Goal: Find specific page/section: Find specific page/section

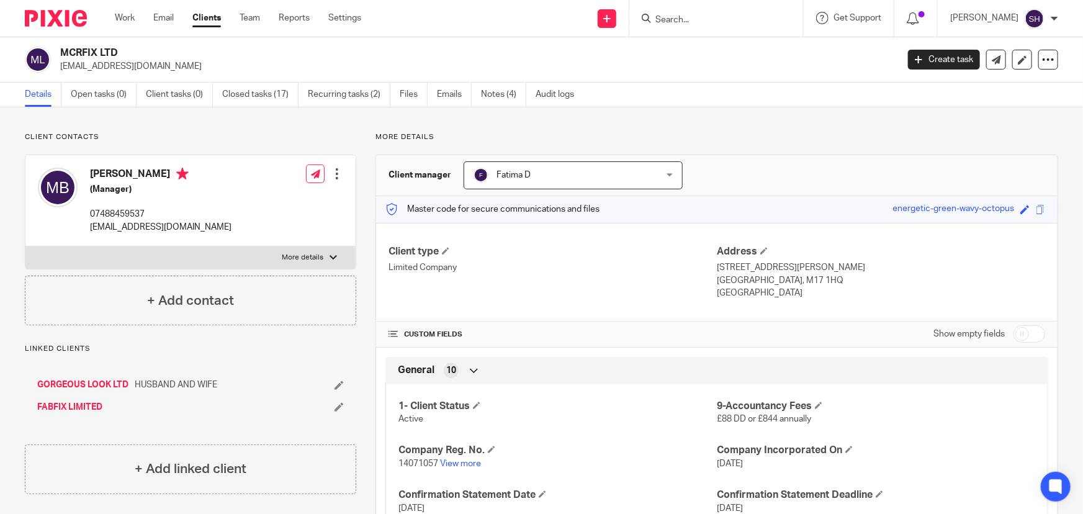
click at [746, 25] on form at bounding box center [720, 19] width 132 height 16
click at [736, 18] on input "Search" at bounding box center [710, 20] width 112 height 11
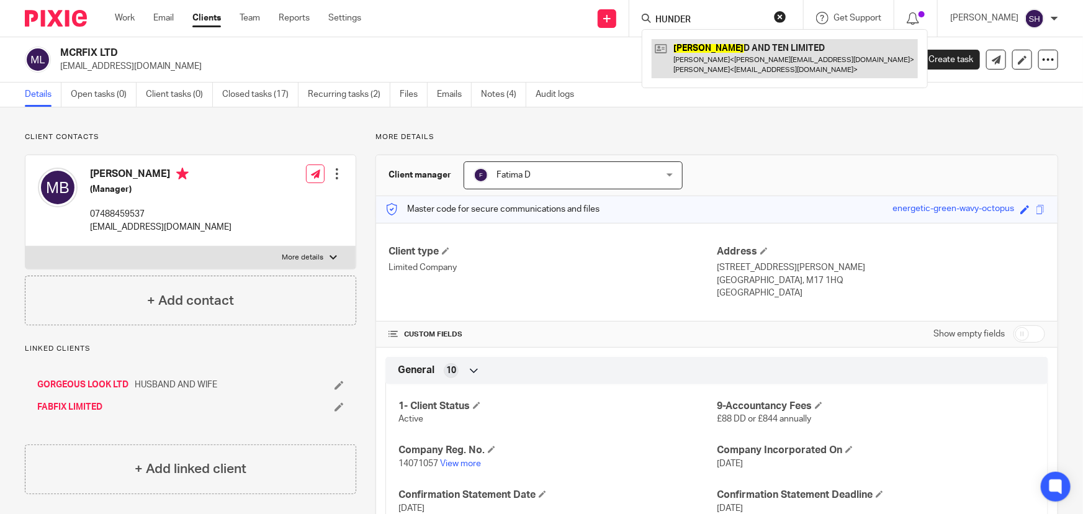
type input "HUNDER"
click at [727, 52] on link at bounding box center [785, 58] width 266 height 38
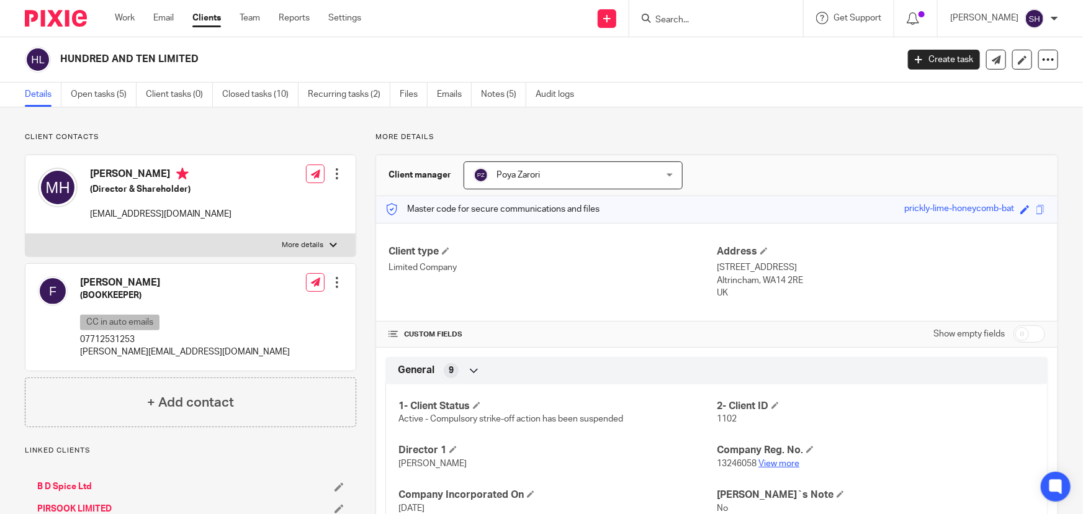
click at [763, 459] on link "View more" at bounding box center [778, 463] width 41 height 9
click at [684, 15] on input "Search" at bounding box center [710, 20] width 112 height 11
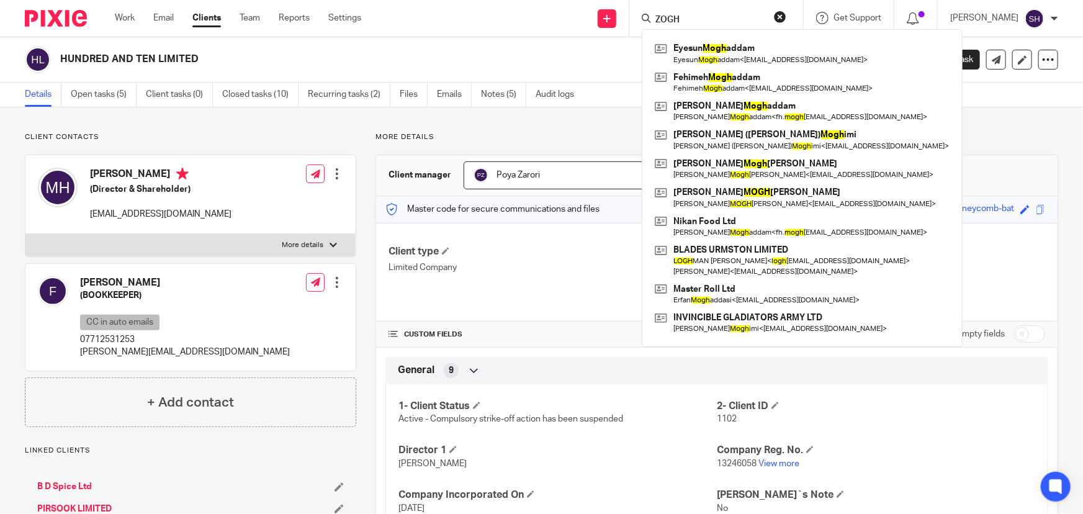
type input "ZOGH"
click at [511, 55] on h2 "HUNDRED AND TEN LIMITED" at bounding box center [391, 59] width 663 height 13
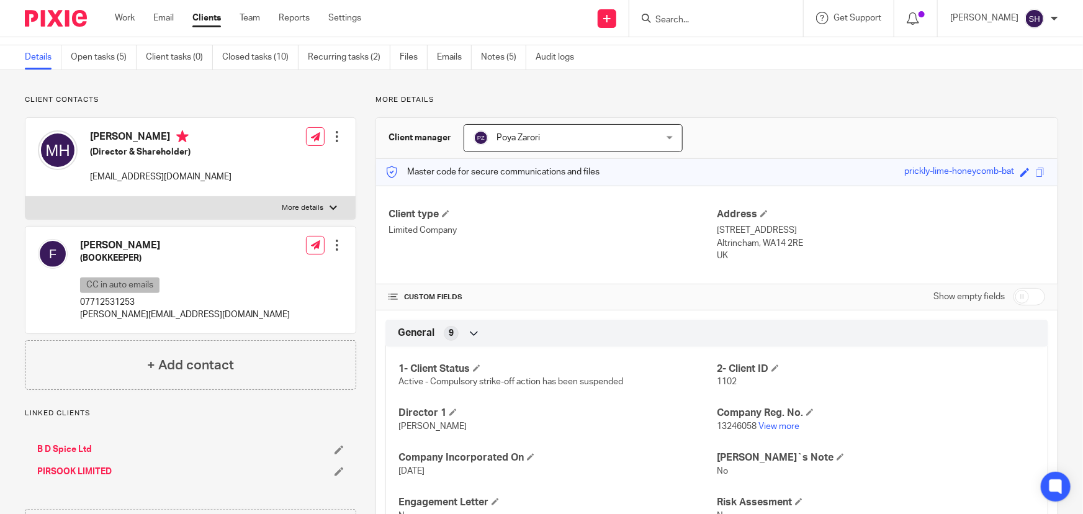
scroll to position [56, 0]
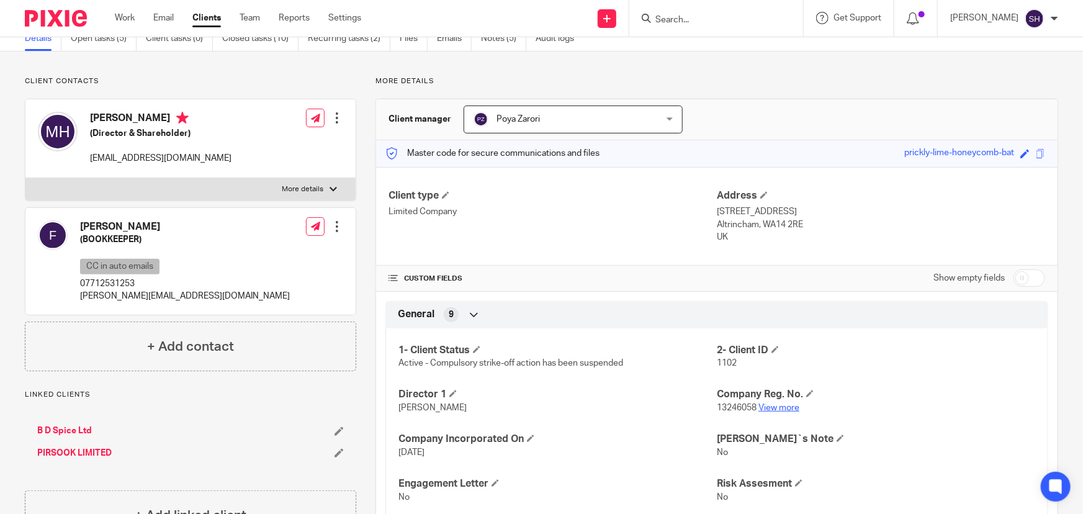
click at [779, 408] on link "View more" at bounding box center [778, 407] width 41 height 9
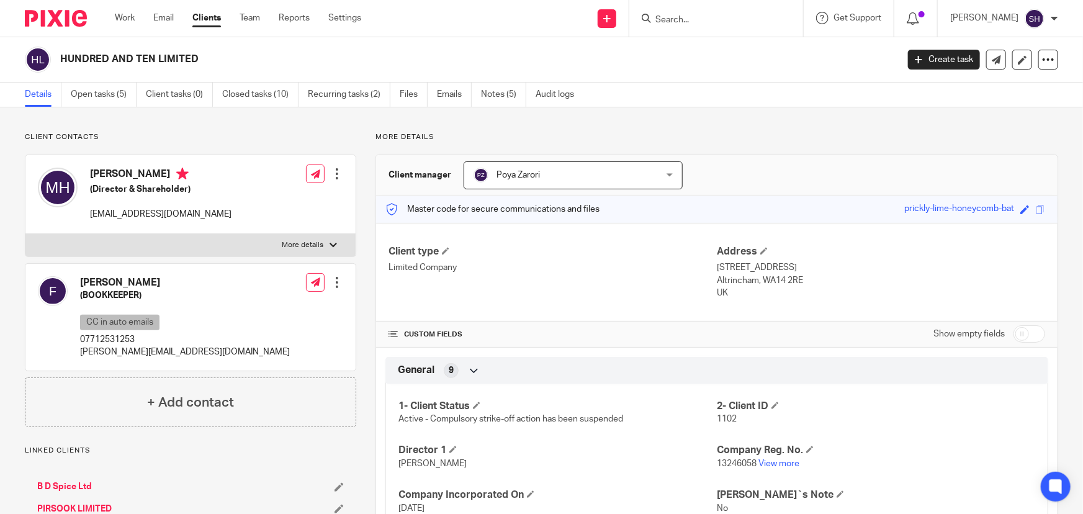
scroll to position [0, 0]
click at [732, 20] on input "Search" at bounding box center [710, 20] width 112 height 11
type input "Z"
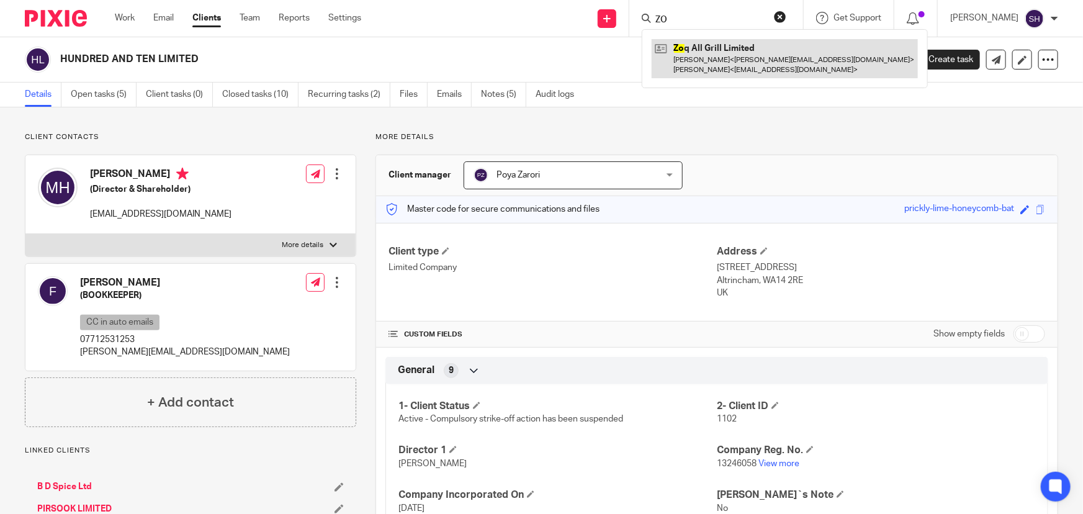
type input "ZO"
click at [730, 55] on link at bounding box center [785, 58] width 266 height 38
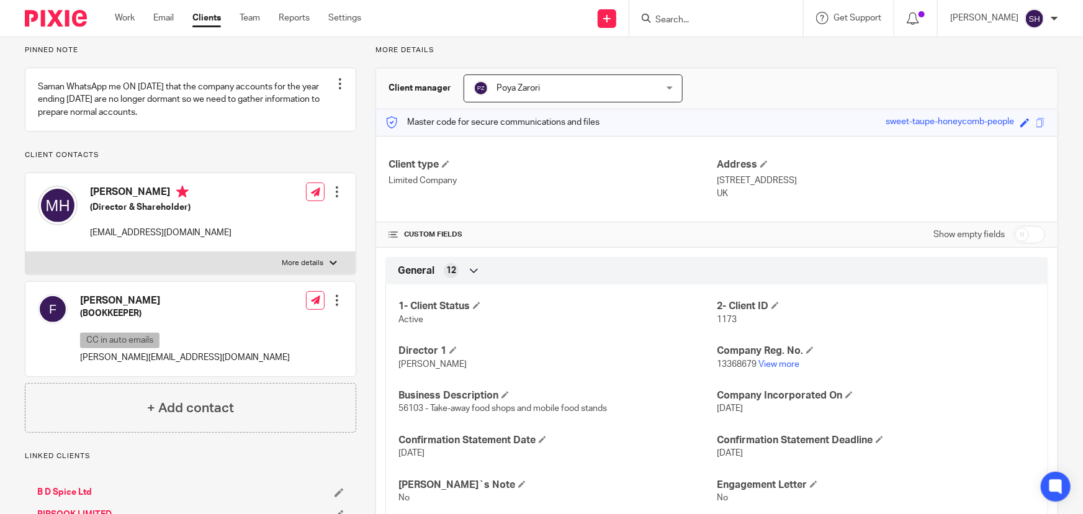
scroll to position [112, 0]
